Goal: Obtain resource: Obtain resource

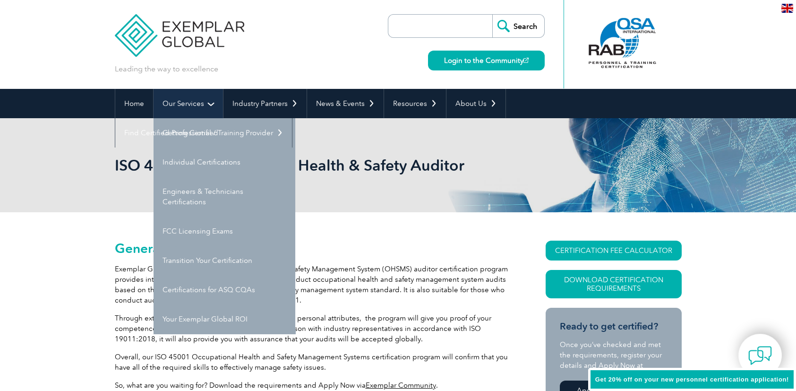
click at [205, 102] on link "Our Services" at bounding box center [187, 103] width 69 height 29
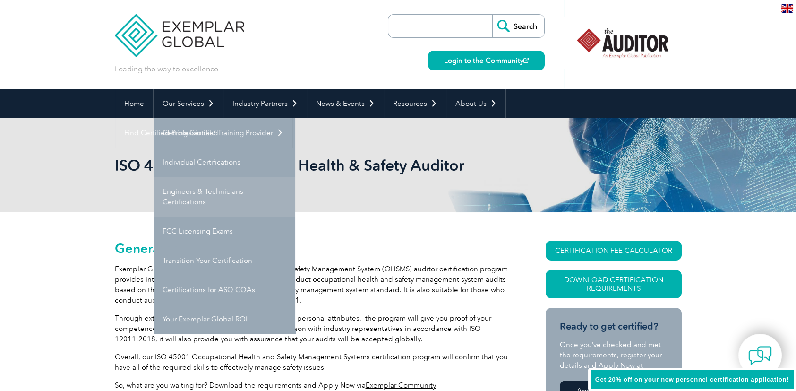
click at [205, 194] on link "Engineers & Technicians Certifications" at bounding box center [224, 197] width 142 height 40
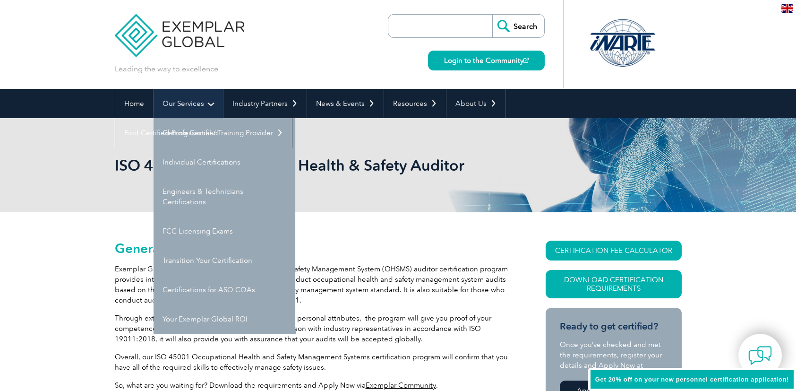
click at [210, 104] on link "Our Services" at bounding box center [187, 103] width 69 height 29
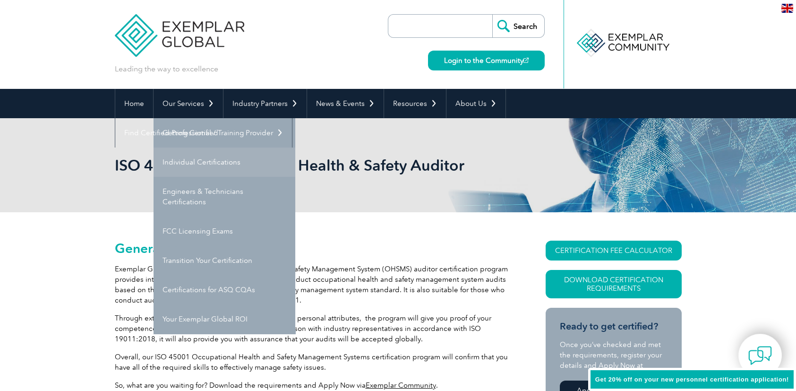
click at [214, 160] on link "Individual Certifications" at bounding box center [224, 161] width 142 height 29
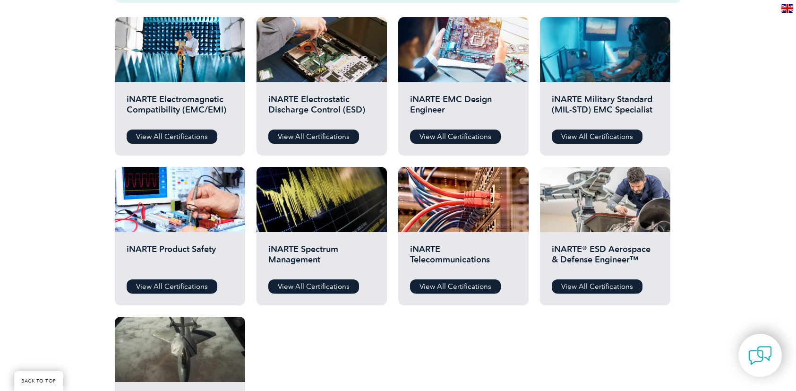
scroll to position [190, 0]
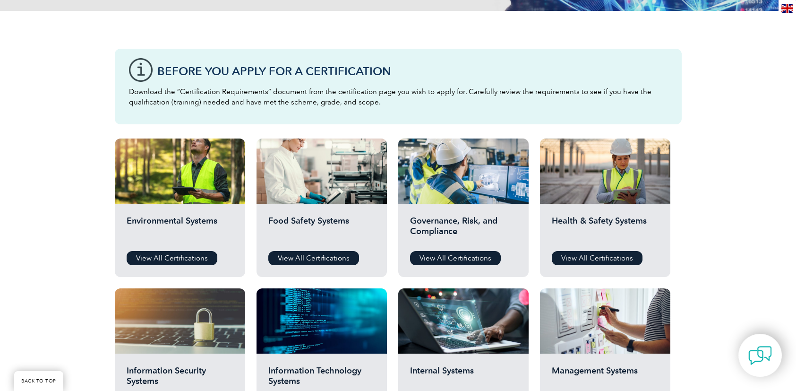
scroll to position [236, 0]
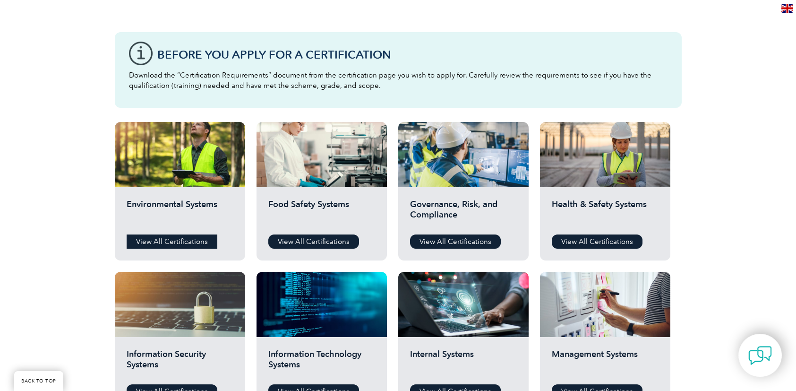
click at [174, 238] on link "View All Certifications" at bounding box center [172, 241] width 91 height 14
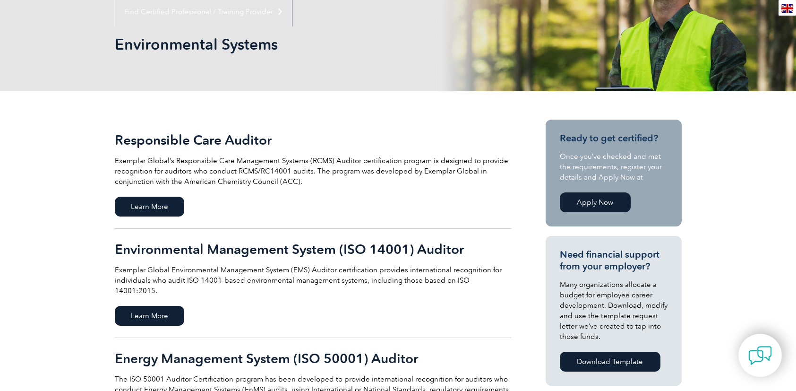
scroll to position [142, 0]
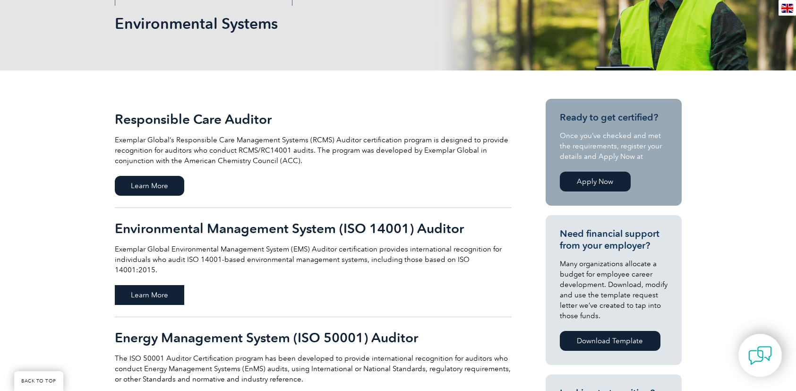
click at [155, 285] on span "Learn More" at bounding box center [149, 295] width 69 height 20
click at [166, 285] on span "Learn More" at bounding box center [149, 295] width 69 height 20
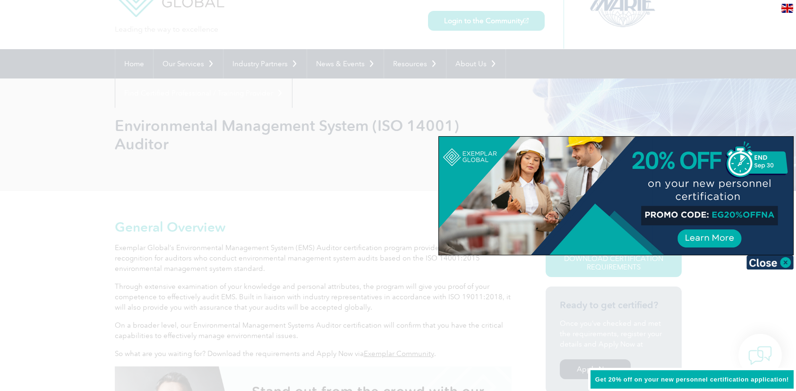
scroll to position [94, 0]
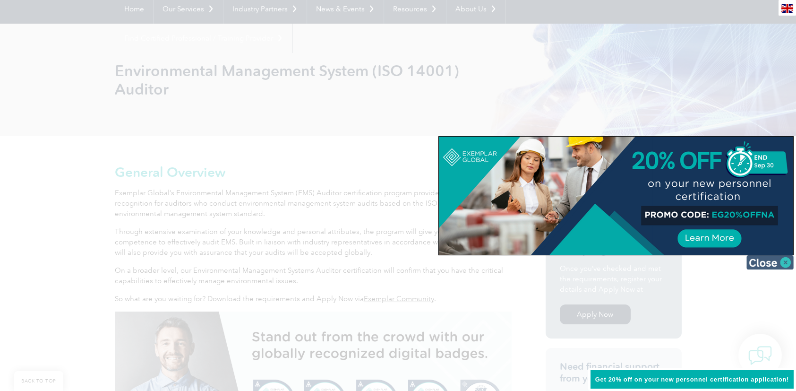
click at [787, 262] on img at bounding box center [769, 262] width 47 height 14
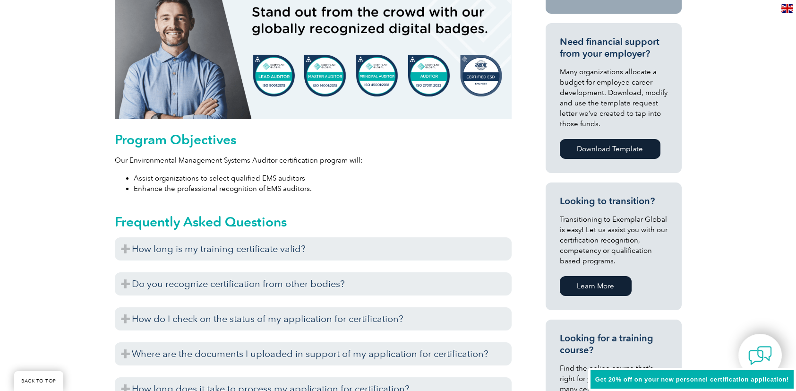
scroll to position [425, 0]
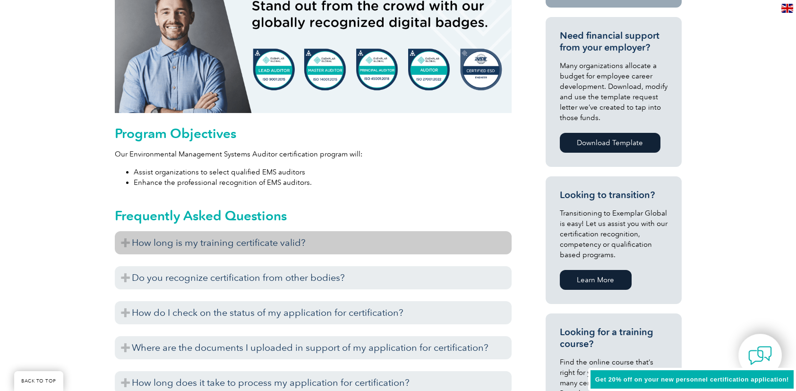
click at [124, 241] on h3 "How long is my training certificate valid?" at bounding box center [313, 242] width 397 height 23
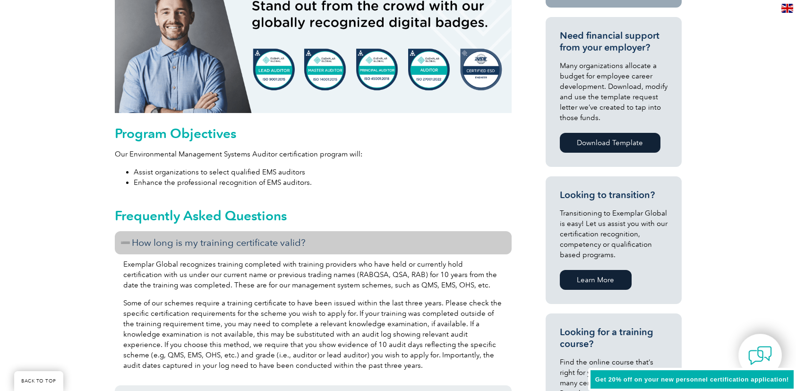
click at [130, 241] on h3 "How long is my training certificate valid?" at bounding box center [313, 242] width 397 height 23
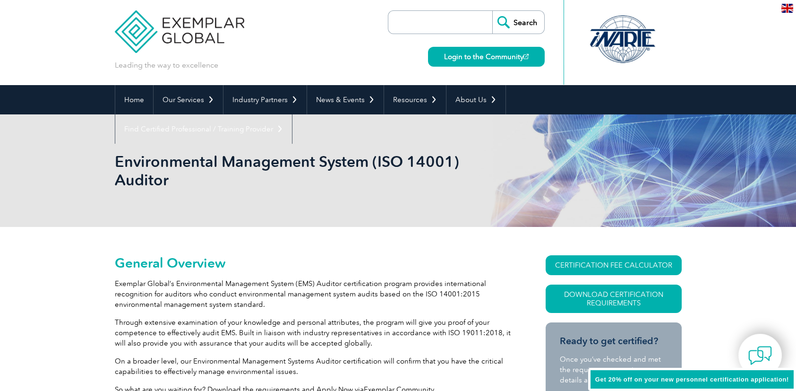
scroll to position [0, 0]
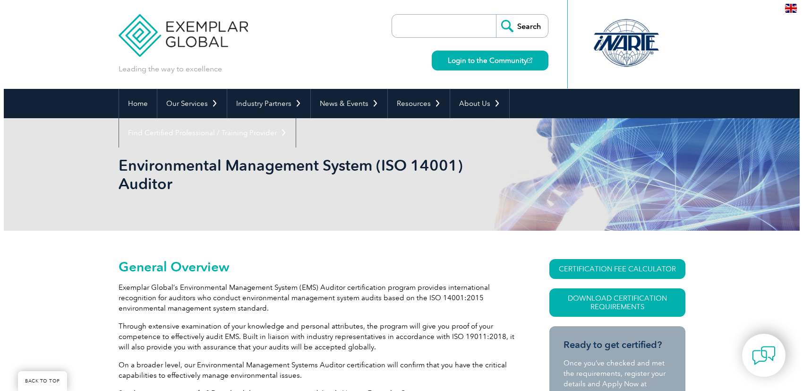
scroll to position [153, 0]
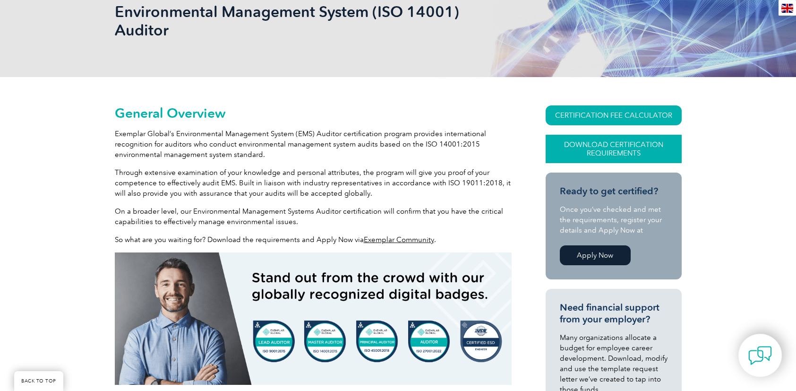
click at [624, 149] on link "Download Certification Requirements" at bounding box center [613, 149] width 136 height 28
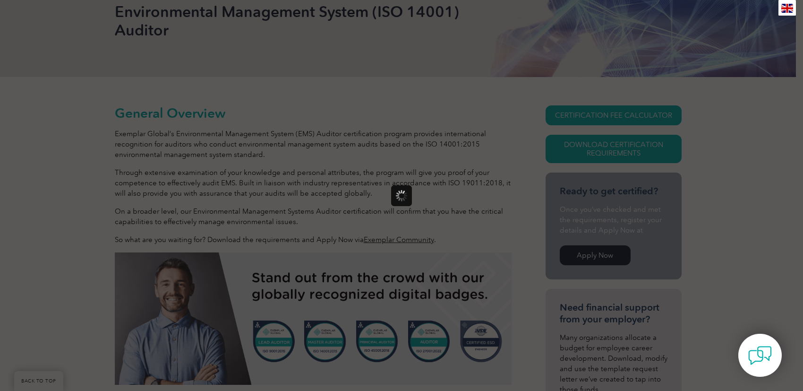
scroll to position [0, 0]
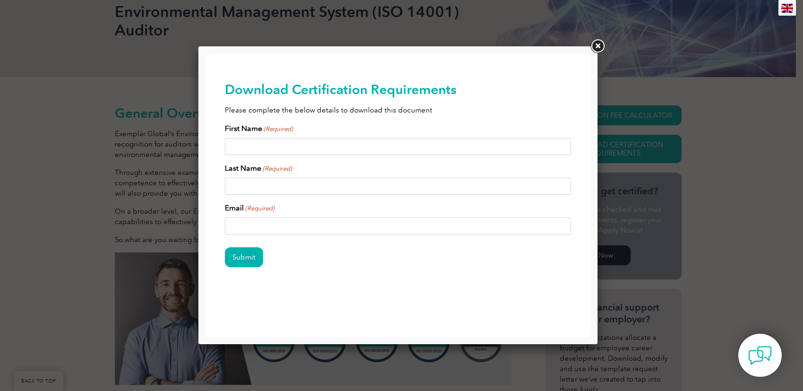
click at [313, 145] on input "First Name (Required)" at bounding box center [398, 146] width 347 height 17
type input "Mark"
type input "[PERSON_NAME]"
click at [271, 226] on input "Email (Required)" at bounding box center [398, 225] width 347 height 17
type input "[EMAIL_ADDRESS][PERSON_NAME][DOMAIN_NAME]"
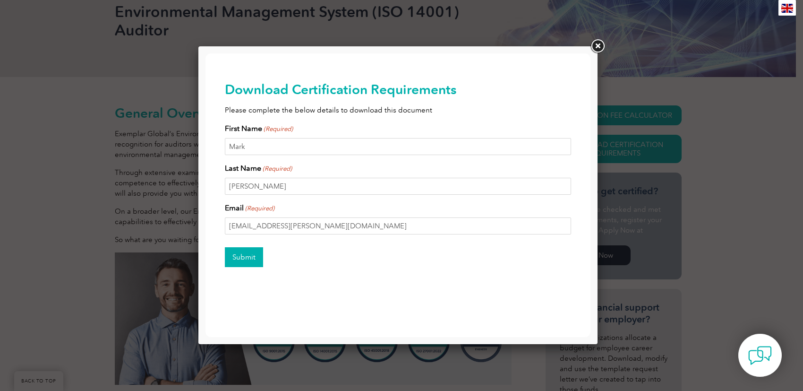
click at [243, 255] on input "Submit" at bounding box center [244, 257] width 38 height 20
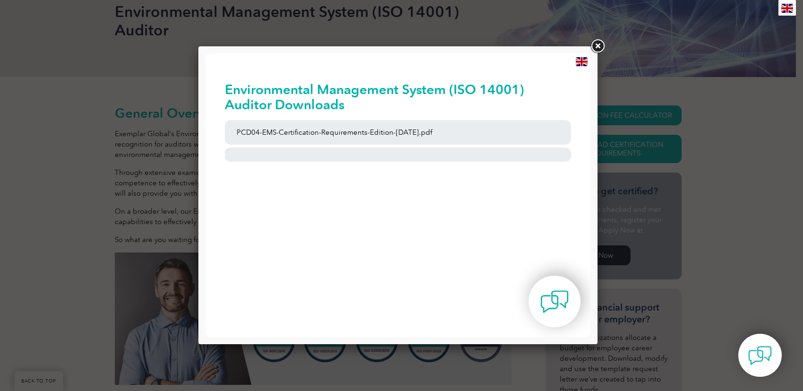
click at [551, 299] on img at bounding box center [554, 301] width 28 height 28
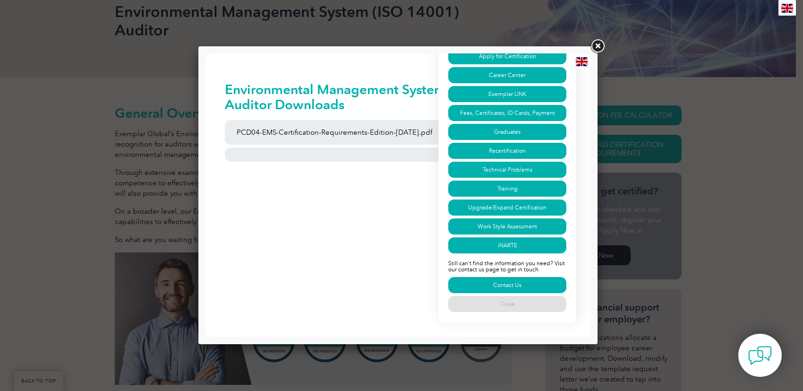
click at [366, 197] on html "BACK TO TOP Leading the way to excellence ▼" at bounding box center [397, 125] width 385 height 144
click at [332, 202] on body "BACK TO TOP Leading the way to excellence Search" at bounding box center [397, 194] width 385 height 283
click at [329, 202] on body "BACK TO TOP Leading the way to excellence Search" at bounding box center [397, 194] width 385 height 283
click at [598, 42] on link at bounding box center [597, 46] width 17 height 17
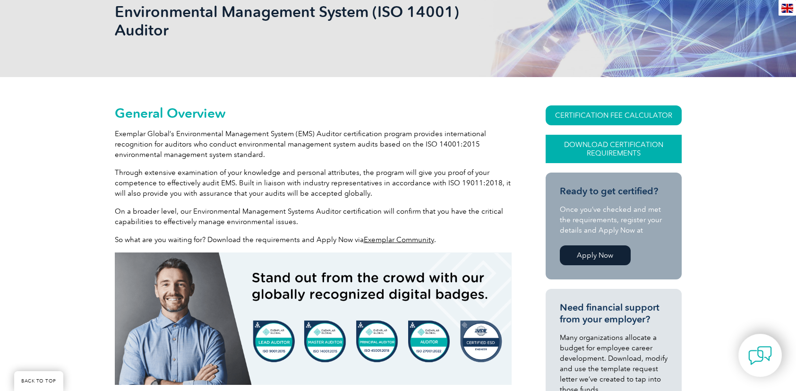
click at [612, 145] on link "Download Certification Requirements" at bounding box center [613, 149] width 136 height 28
click at [617, 148] on link "Download Certification Requirements" at bounding box center [613, 149] width 136 height 28
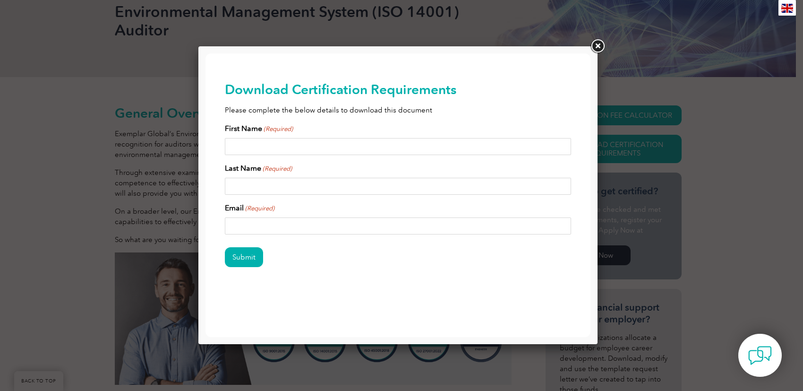
click at [281, 145] on input "First Name (Required)" at bounding box center [398, 146] width 347 height 17
click at [597, 46] on link at bounding box center [597, 46] width 17 height 17
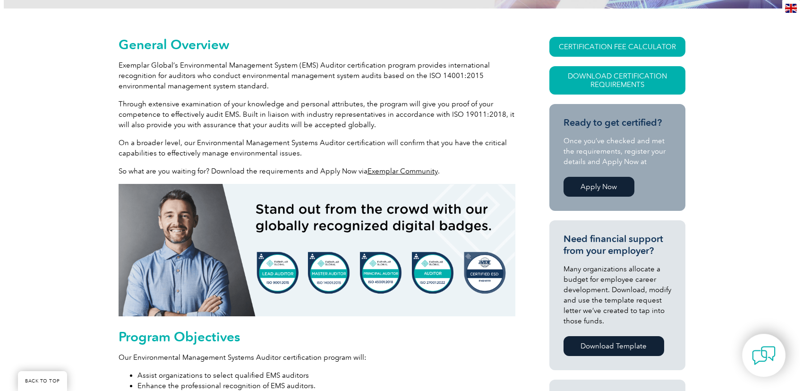
scroll to position [220, 0]
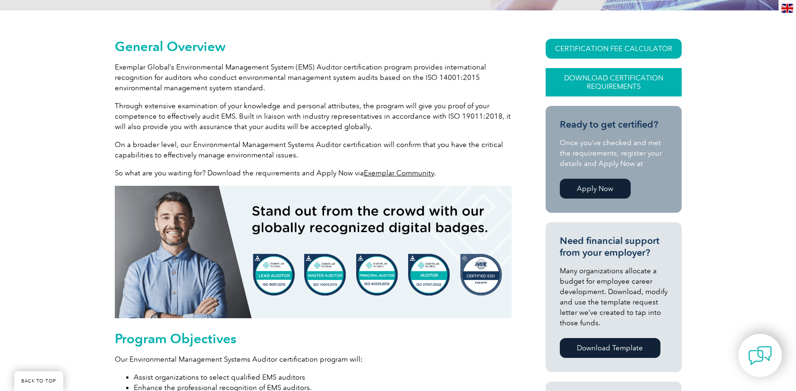
click at [619, 76] on link "Download Certification Requirements" at bounding box center [613, 82] width 136 height 28
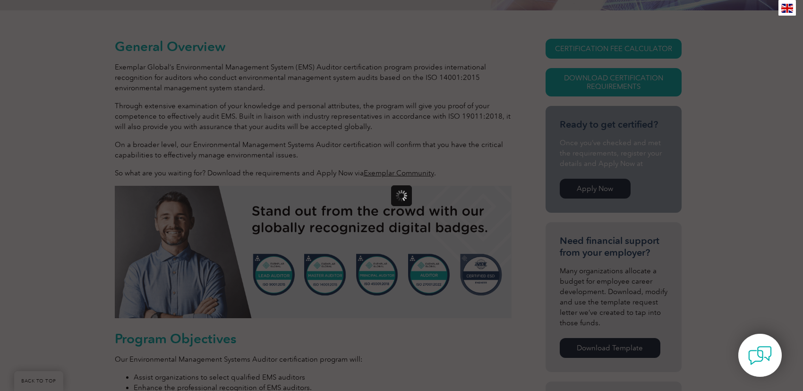
scroll to position [0, 0]
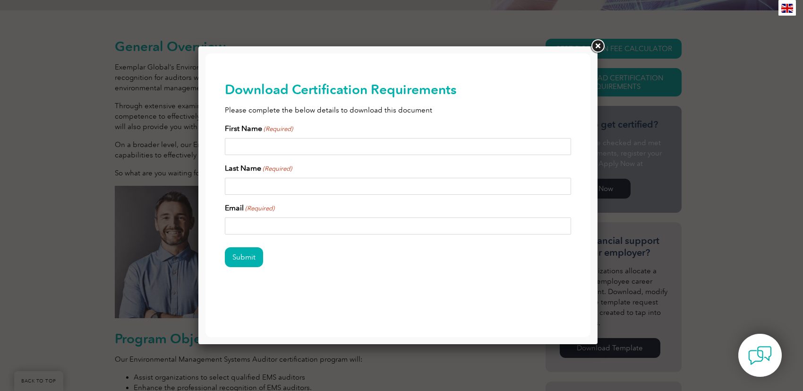
click at [299, 146] on input "First Name (Required)" at bounding box center [398, 146] width 347 height 17
type input "Mark"
type input "Otto"
click at [285, 225] on input "Email (Required)" at bounding box center [398, 225] width 347 height 17
type input "mark.otto@erm.com"
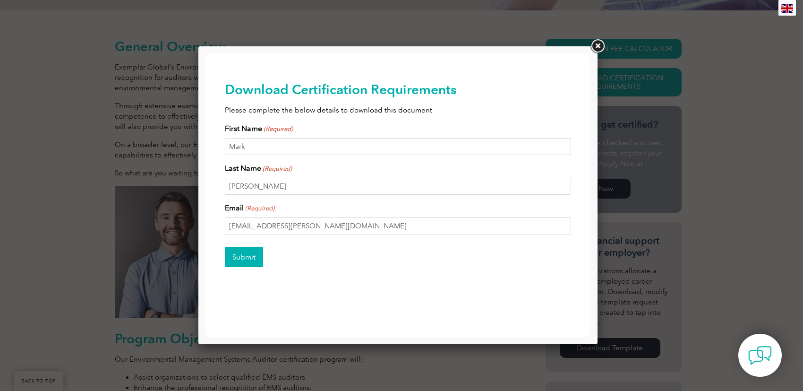
click at [249, 255] on input "Submit" at bounding box center [244, 257] width 38 height 20
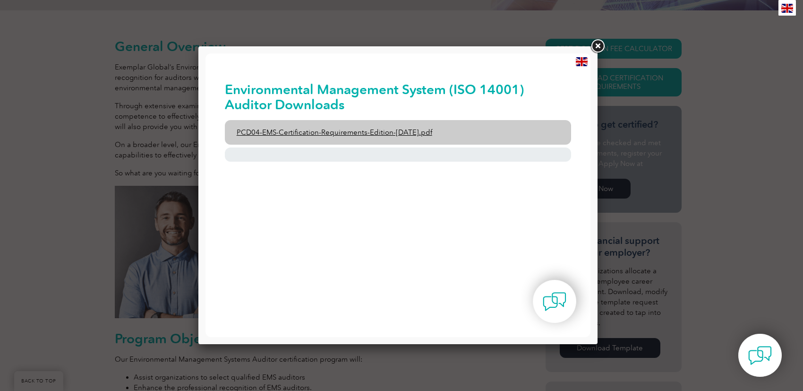
click at [379, 131] on link "PCD04-EMS-Certification-Requirements-Edition-2-April-2022.pdf" at bounding box center [398, 132] width 347 height 25
